Goal: Transaction & Acquisition: Purchase product/service

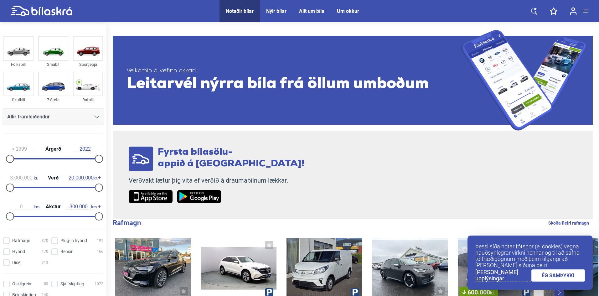
click at [22, 188] on div at bounding box center [53, 187] width 89 height 1
drag, startPoint x: 0, startPoint y: 0, endPoint x: -22, endPoint y: 188, distance: 189.3
type input "0"
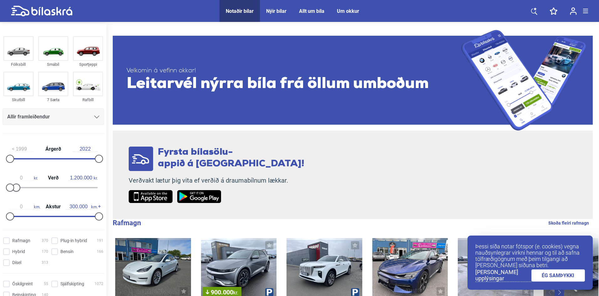
type input "1.000.000"
drag, startPoint x: 96, startPoint y: 187, endPoint x: 14, endPoint y: 189, distance: 82.4
click at [14, 189] on div at bounding box center [14, 188] width 8 height 8
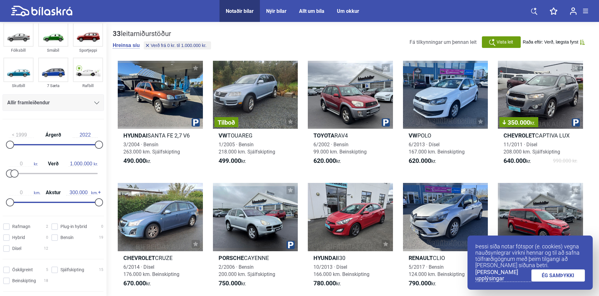
scroll to position [31, 0]
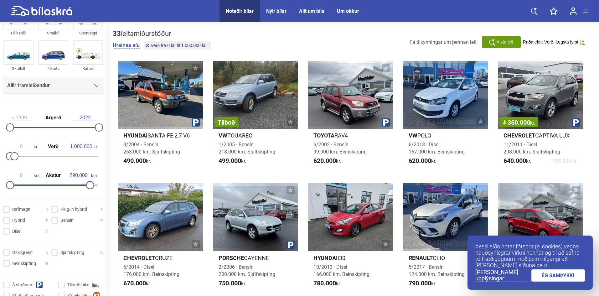
type input "300.000"
drag, startPoint x: 95, startPoint y: 185, endPoint x: 103, endPoint y: 187, distance: 7.9
click at [103, 187] on div "1999 Árgerð 2022 0 kr. Verð 1.000.000 kr. 0 km. Akstur 300.000 km." at bounding box center [53, 150] width 107 height 86
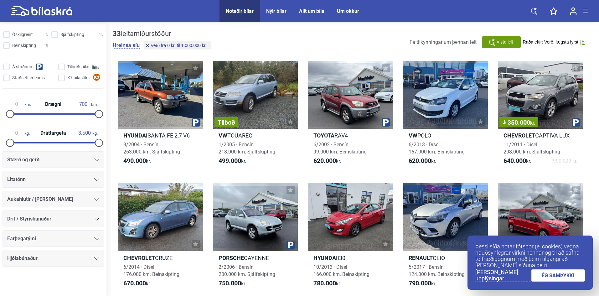
scroll to position [250, 0]
click at [94, 198] on icon at bounding box center [96, 199] width 5 height 3
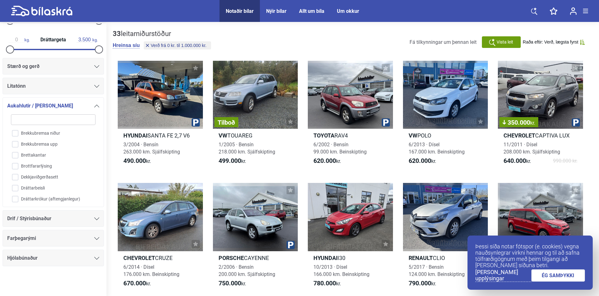
scroll to position [207, 0]
click at [16, 168] on input "Dráttarkrókur (aftengjanlegur)" at bounding box center [49, 168] width 85 height 11
checkbox input "true"
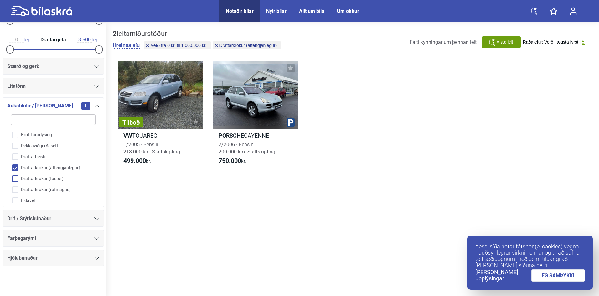
click at [18, 179] on input "Dráttarkrókur (fastur)" at bounding box center [49, 179] width 85 height 11
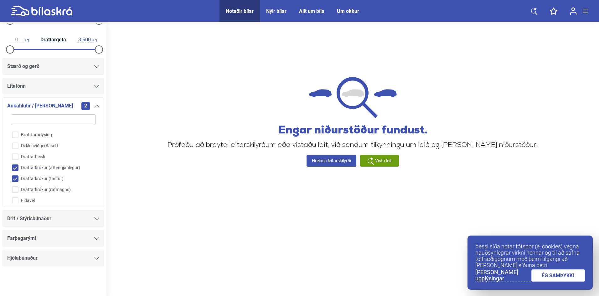
click at [14, 179] on input "Dráttarkrókur (fastur)" at bounding box center [49, 179] width 85 height 11
checkbox input "false"
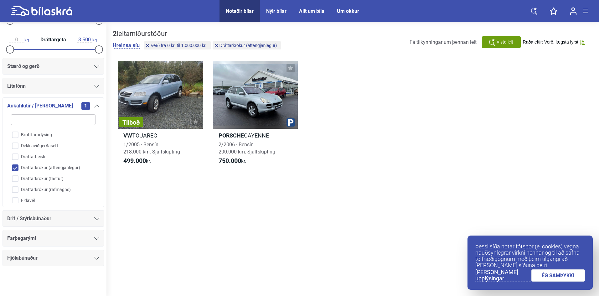
click at [13, 166] on input "Dráttarkrókur (aftengjanlegur)" at bounding box center [49, 168] width 85 height 11
checkbox input "false"
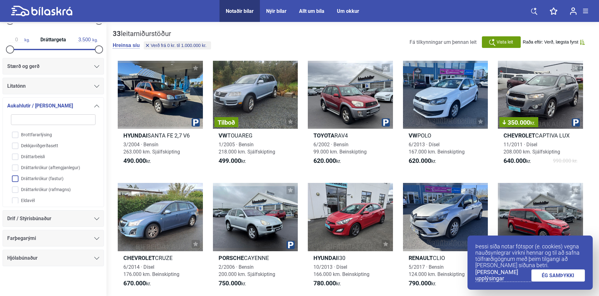
click at [16, 178] on input "Dráttarkrókur (fastur)" at bounding box center [49, 179] width 85 height 11
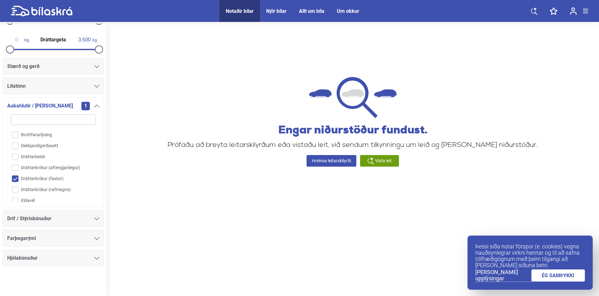
click at [15, 180] on input "Dráttarkrókur (fastur)" at bounding box center [49, 179] width 85 height 11
checkbox input "false"
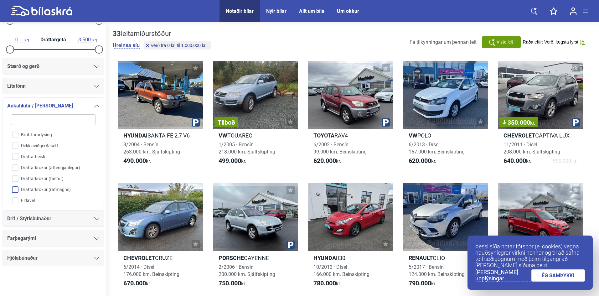
click at [16, 190] on input "Dráttarkrókur (rafmagns)" at bounding box center [49, 190] width 85 height 11
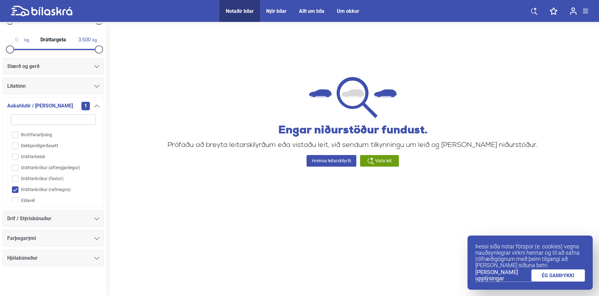
click at [17, 190] on input "Dráttarkrókur (rafmagns)" at bounding box center [49, 190] width 85 height 11
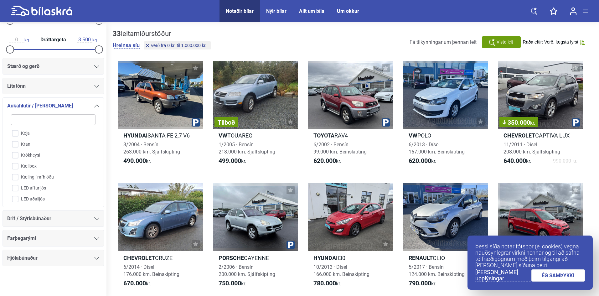
scroll to position [677, 0]
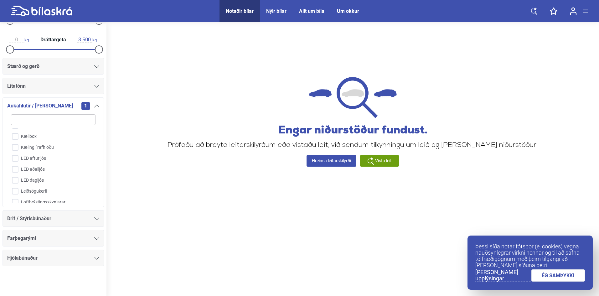
checkbox input "false"
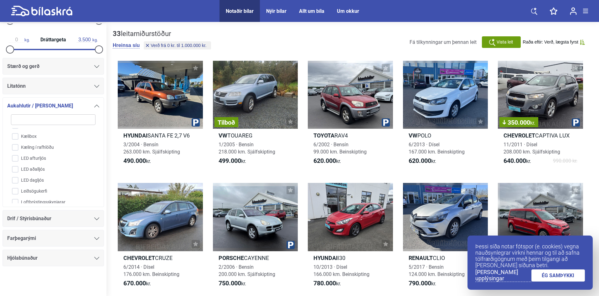
checkbox input "true"
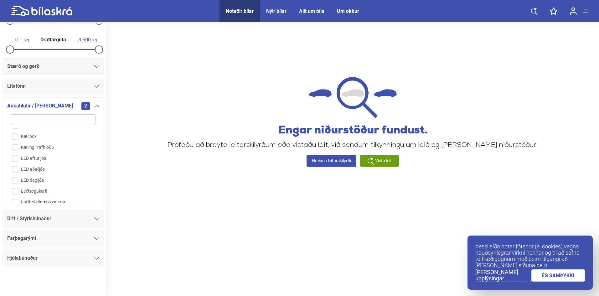
checkbox input "false"
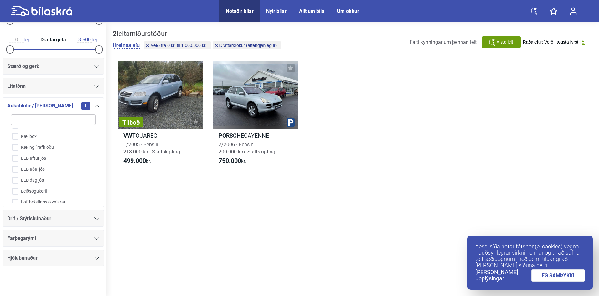
checkbox input "false"
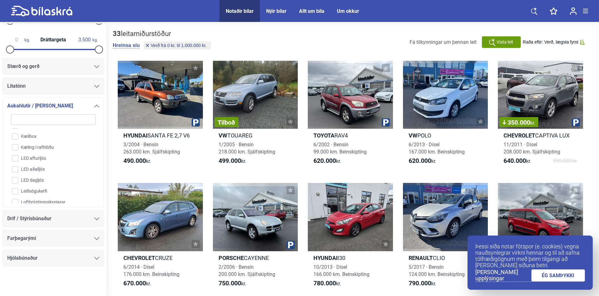
type input "20.000.000"
